Goal: Find specific fact: Find specific fact

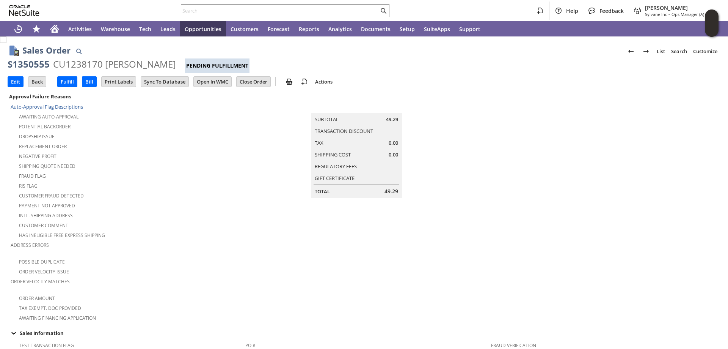
drag, startPoint x: 258, startPoint y: 79, endPoint x: 338, endPoint y: 2, distance: 110.8
click at [258, 79] on input "Close Order" at bounding box center [254, 82] width 34 height 10
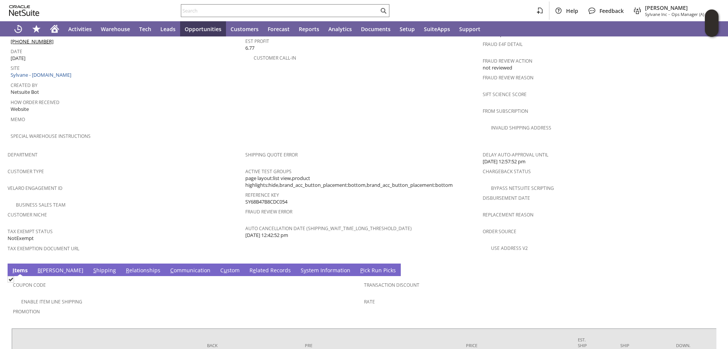
scroll to position [444, 0]
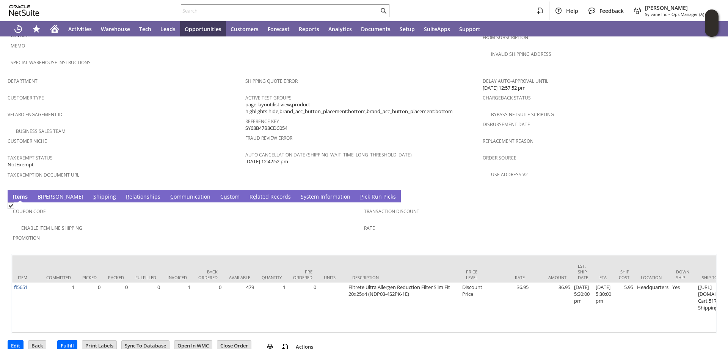
click at [42, 193] on link "B [PERSON_NAME]" at bounding box center [61, 197] width 50 height 8
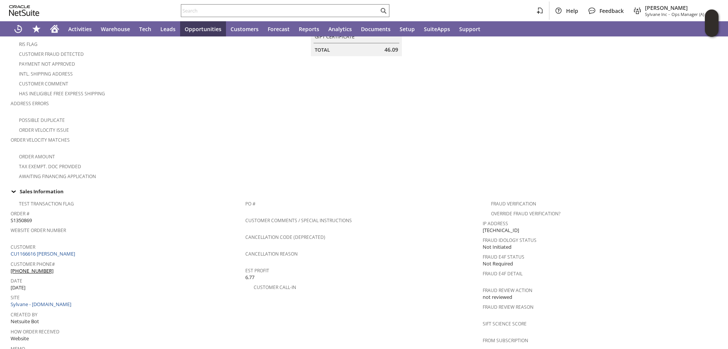
scroll to position [152, 0]
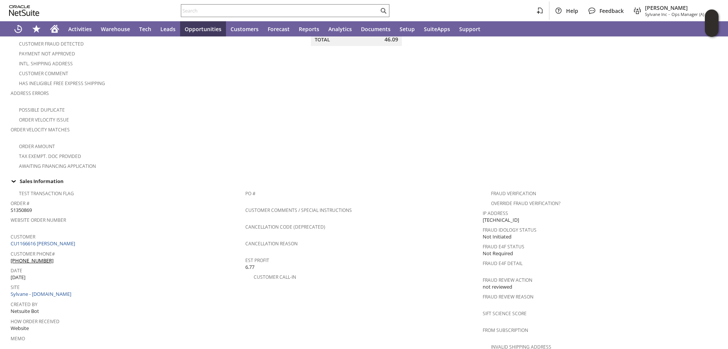
click at [22, 206] on span "S1350869" at bounding box center [21, 209] width 21 height 7
copy span "S1350869"
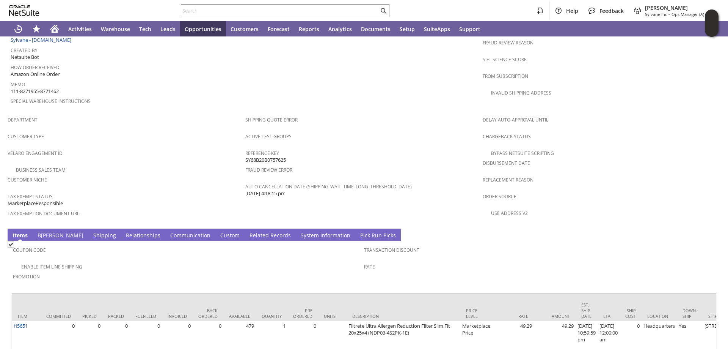
scroll to position [444, 0]
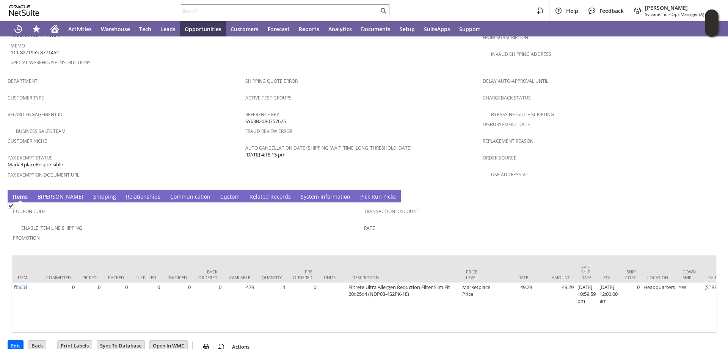
click at [219, 193] on link "C u stom" at bounding box center [230, 197] width 23 height 8
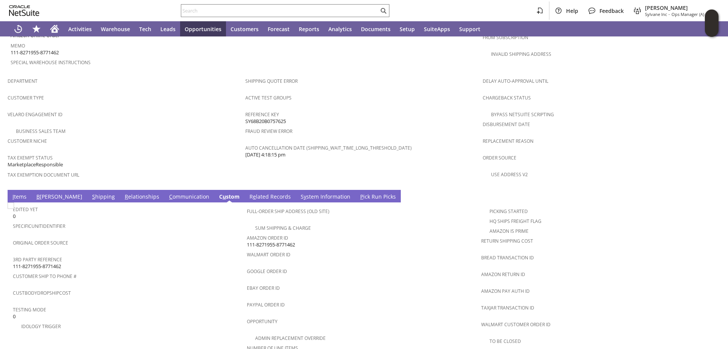
scroll to position [0, 0]
drag, startPoint x: 300, startPoint y: 226, endPoint x: 246, endPoint y: 229, distance: 54.7
click at [247, 232] on div "Amazon Order ID 111-8271955-8771462" at bounding box center [362, 240] width 230 height 16
copy span "111-8271955-8771462"
click at [392, 249] on span "Walmart Order ID" at bounding box center [362, 253] width 230 height 9
